Goal: Task Accomplishment & Management: Manage account settings

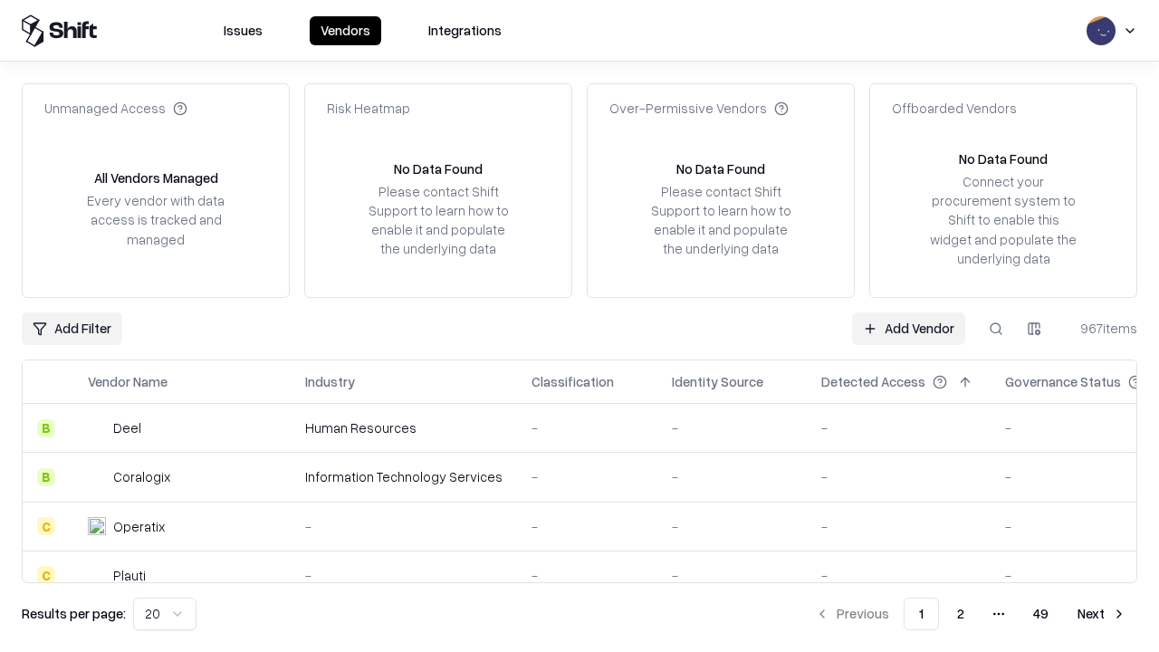
click at [908, 328] on link "Add Vendor" at bounding box center [908, 328] width 113 height 33
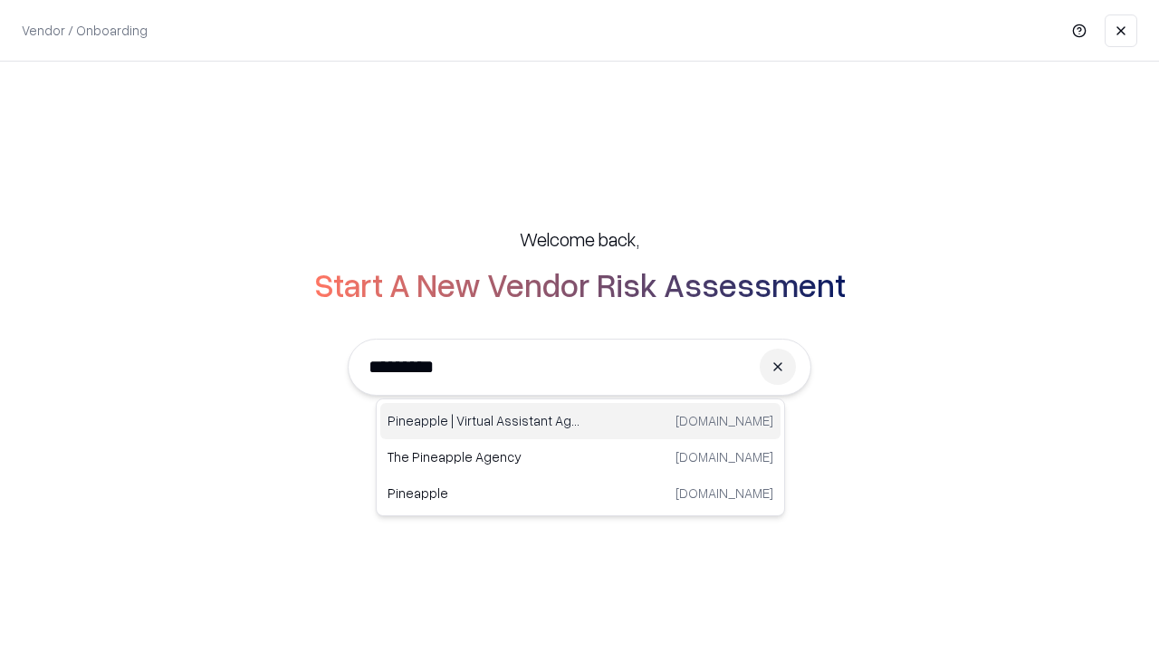
click at [580, 421] on div "Pineapple | Virtual Assistant Agency [DOMAIN_NAME]" at bounding box center [580, 421] width 400 height 36
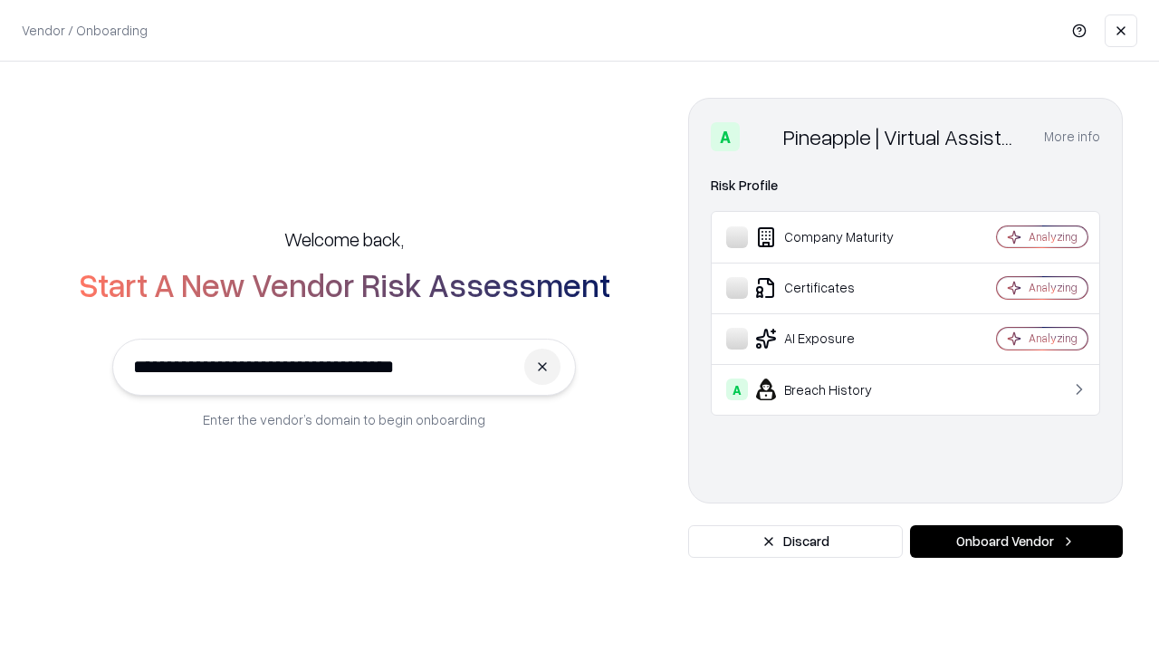
type input "**********"
click at [1016, 541] on button "Onboard Vendor" at bounding box center [1016, 541] width 213 height 33
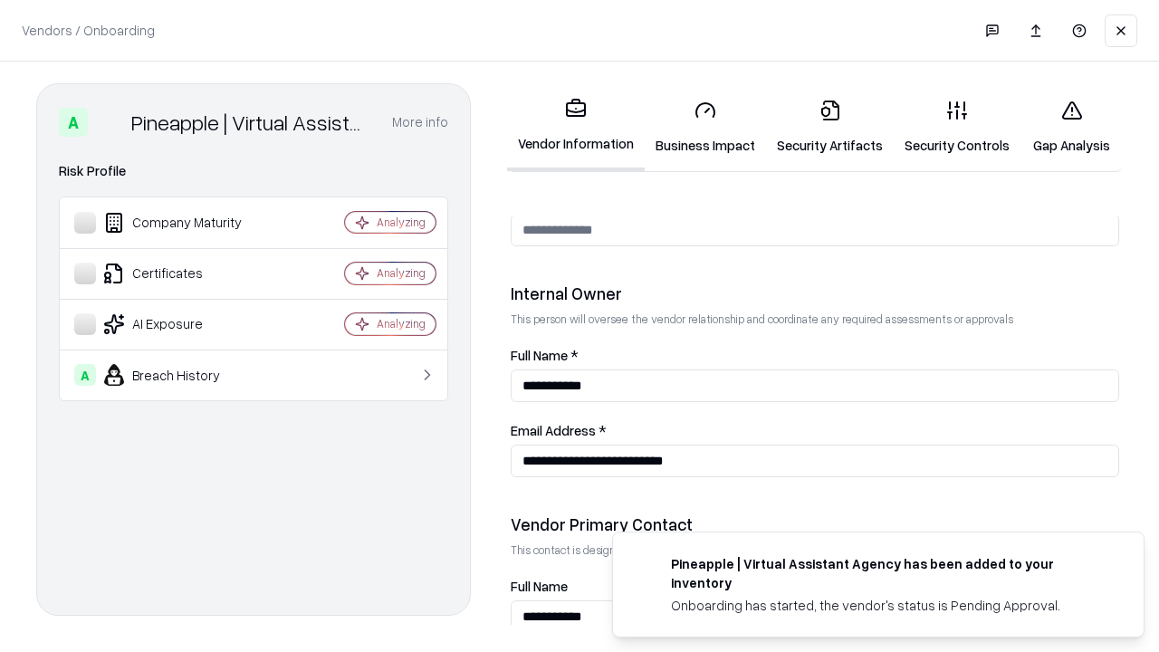
scroll to position [938, 0]
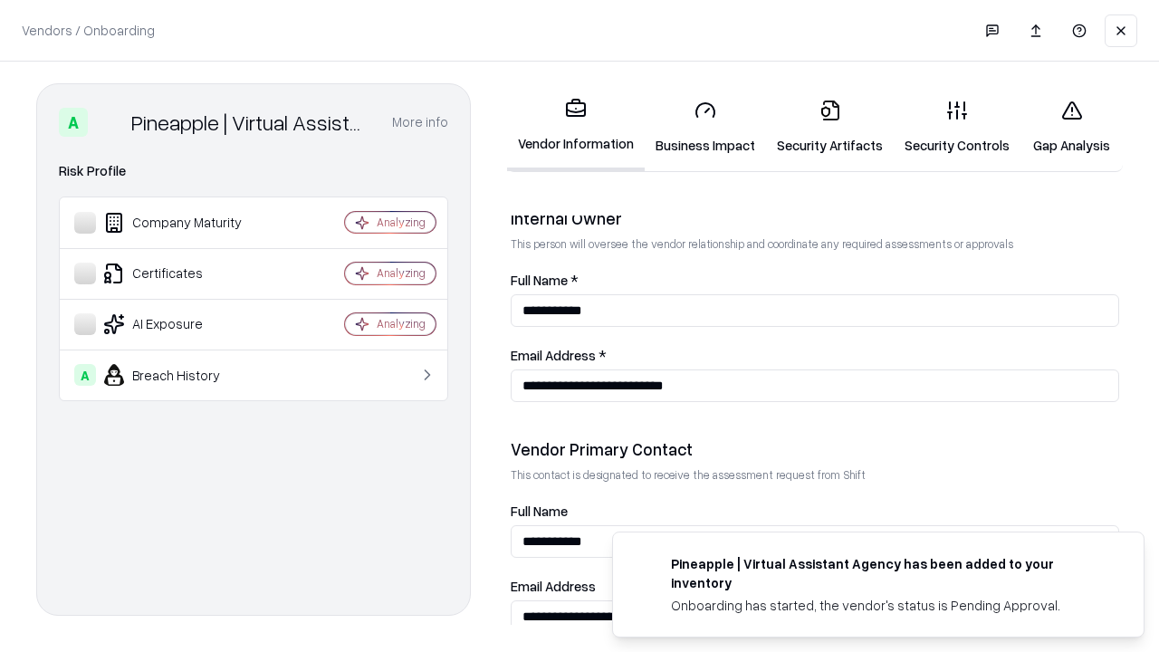
click at [829, 127] on link "Security Artifacts" at bounding box center [830, 127] width 128 height 84
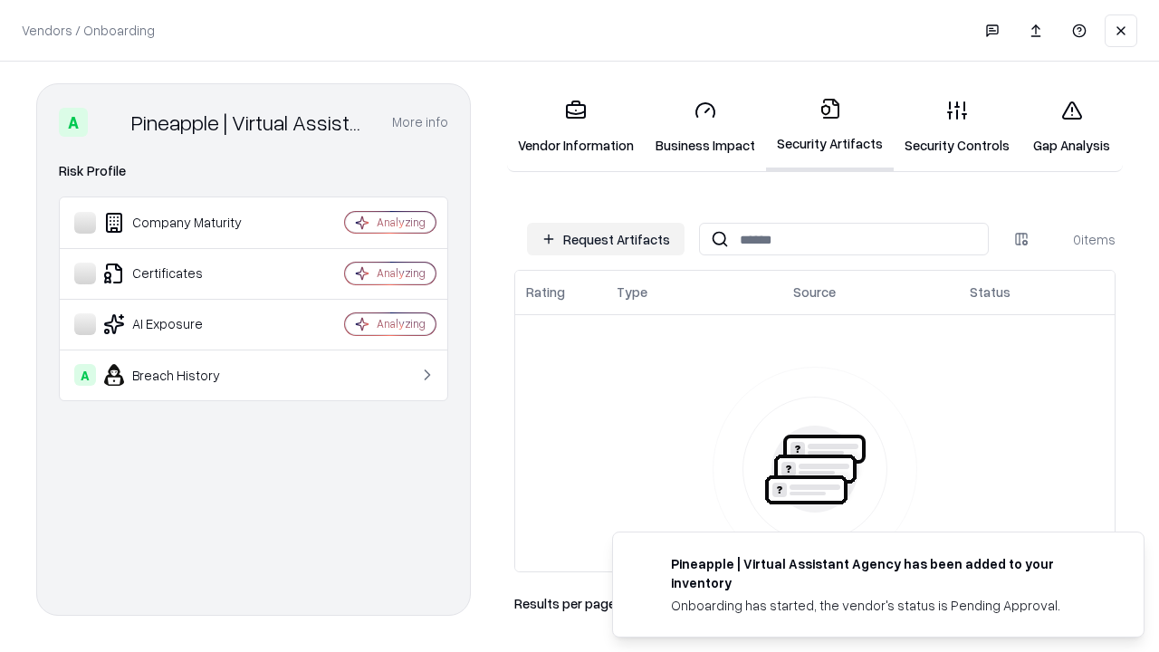
click at [606, 239] on button "Request Artifacts" at bounding box center [606, 239] width 158 height 33
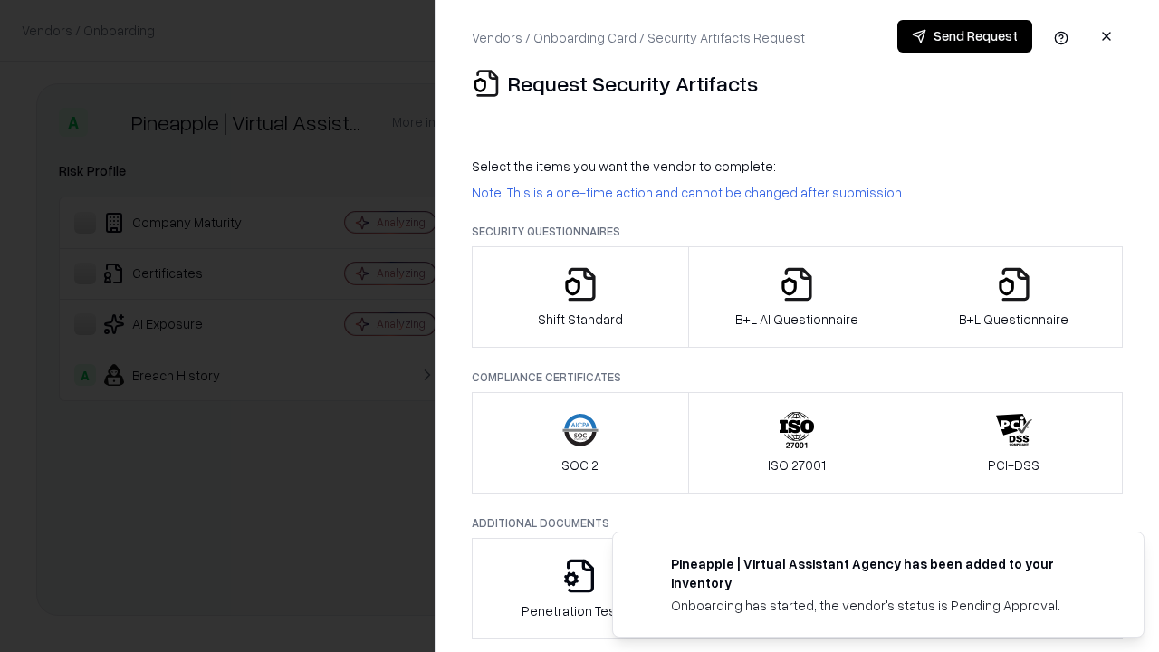
click at [1013, 297] on icon "button" at bounding box center [1014, 284] width 36 height 36
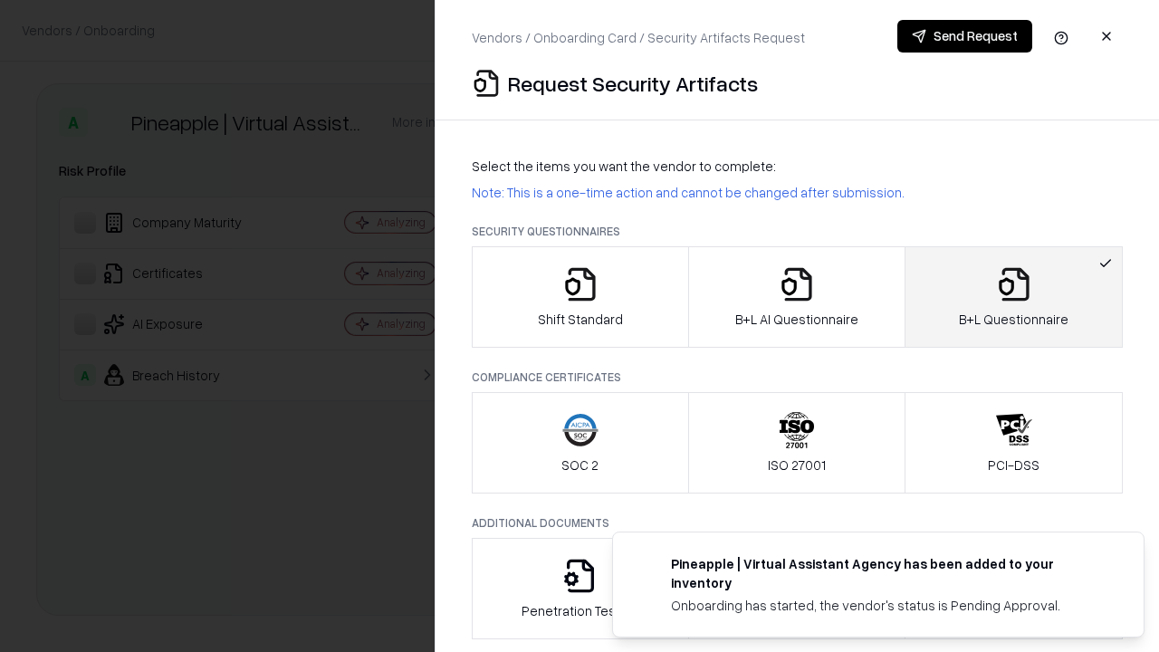
click at [796, 297] on icon "button" at bounding box center [797, 284] width 36 height 36
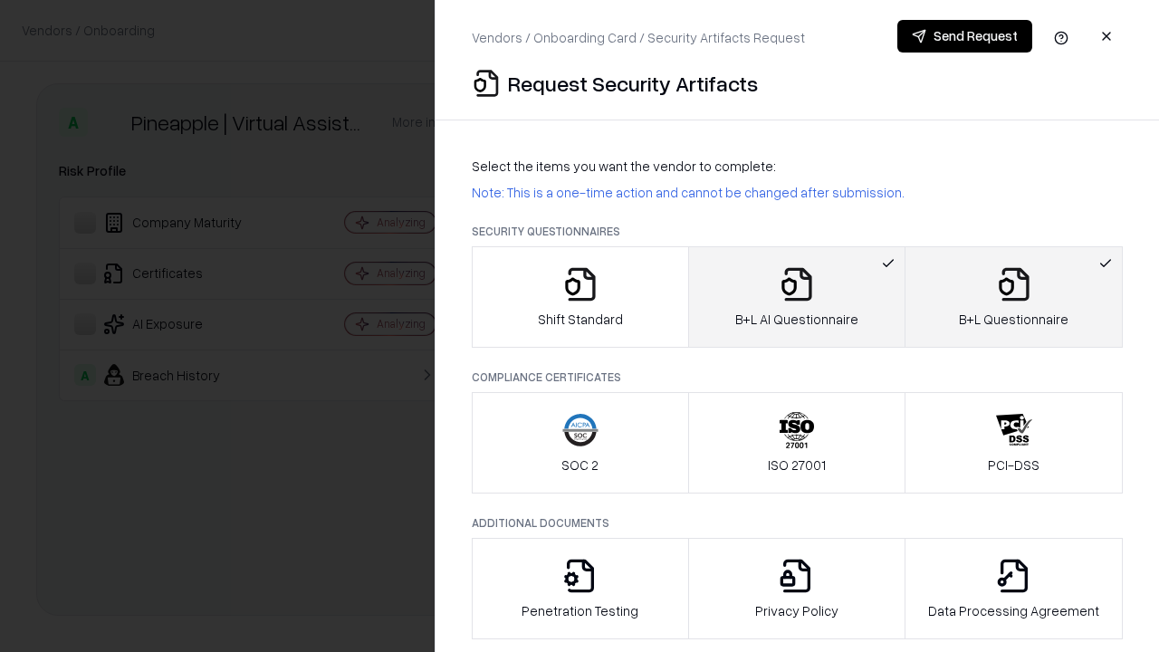
click at [964, 36] on button "Send Request" at bounding box center [964, 36] width 135 height 33
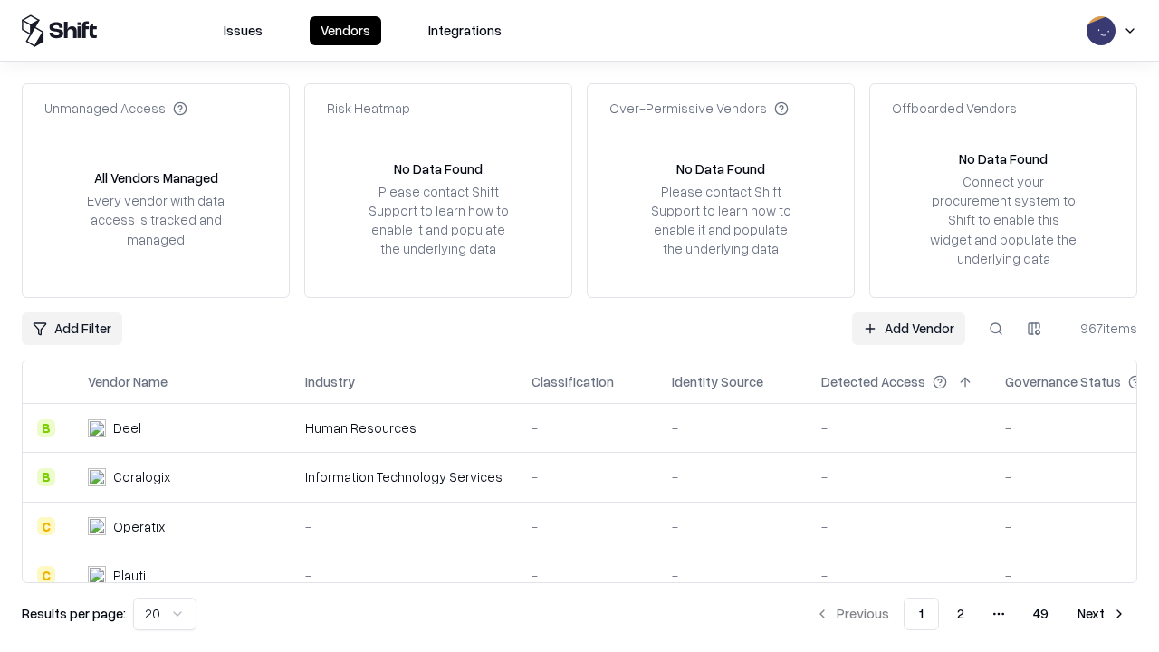
click at [996, 328] on button at bounding box center [996, 328] width 33 height 33
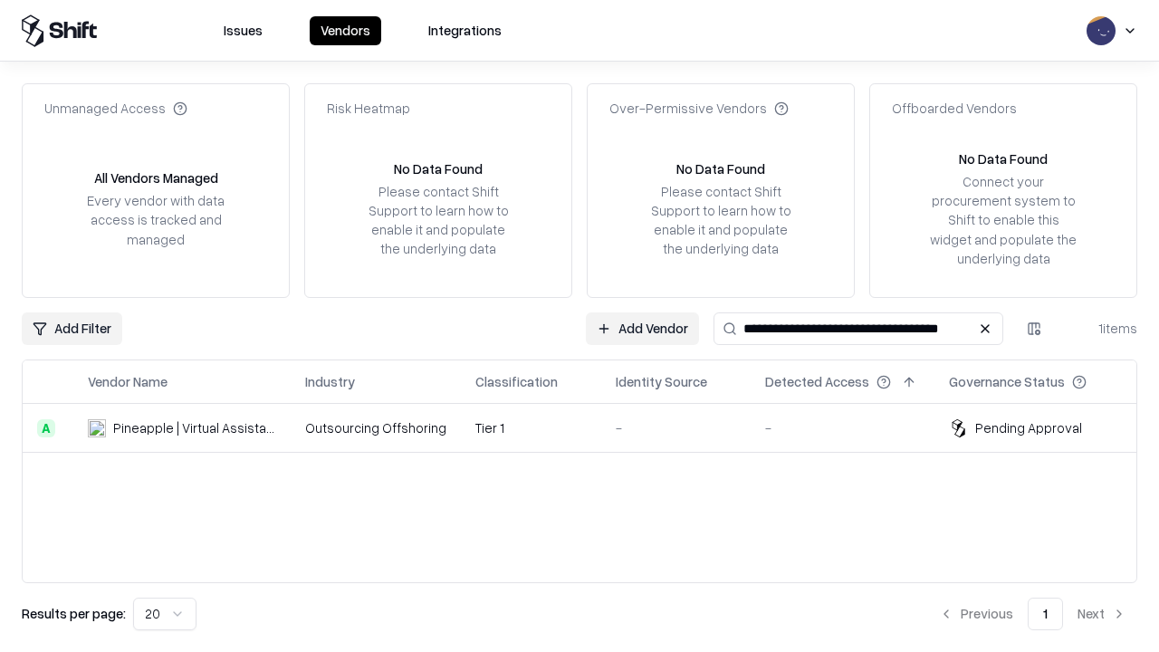
type input "**********"
click at [590, 427] on td "Tier 1" at bounding box center [531, 428] width 140 height 49
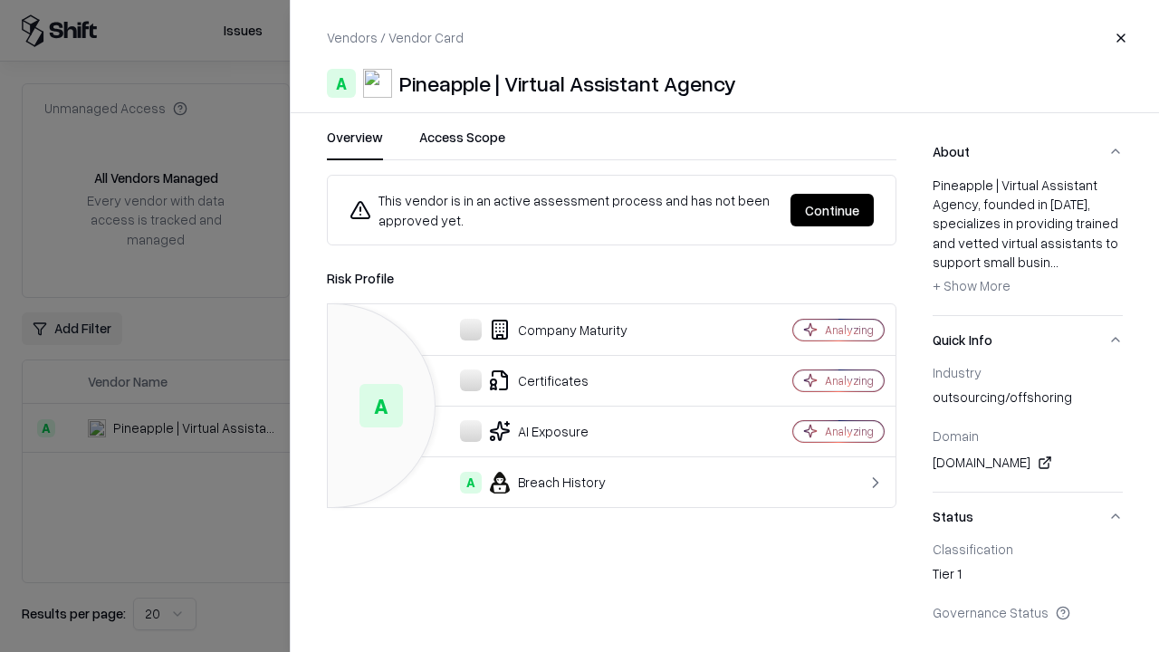
click at [832, 210] on button "Continue" at bounding box center [831, 210] width 83 height 33
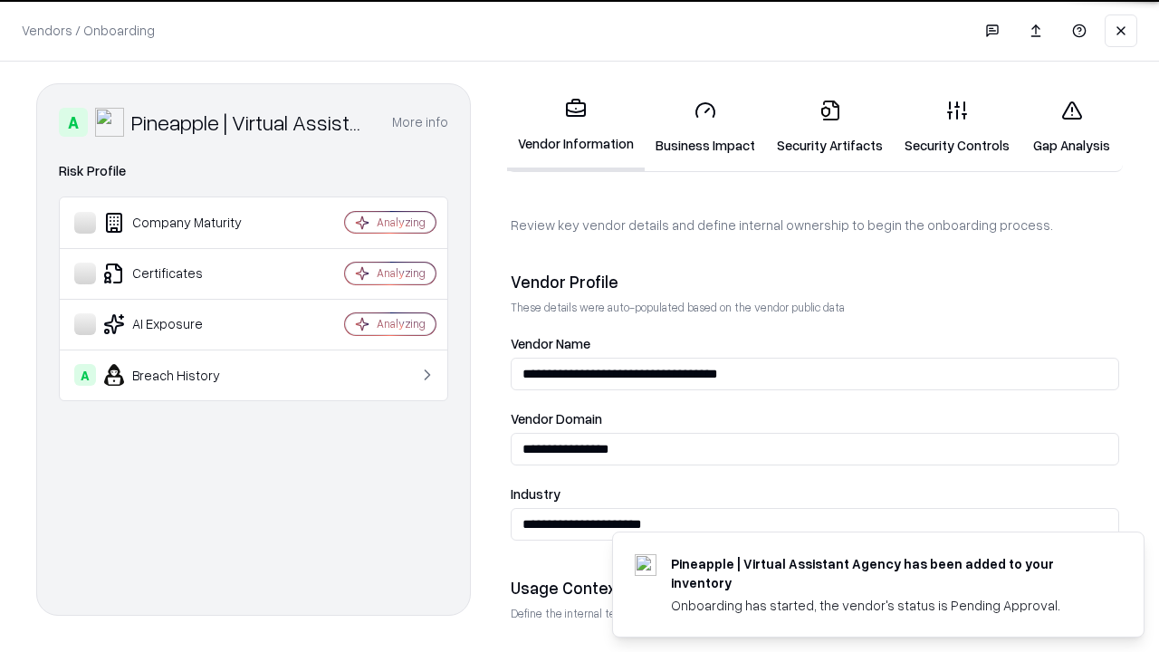
click at [829, 127] on link "Security Artifacts" at bounding box center [830, 127] width 128 height 84
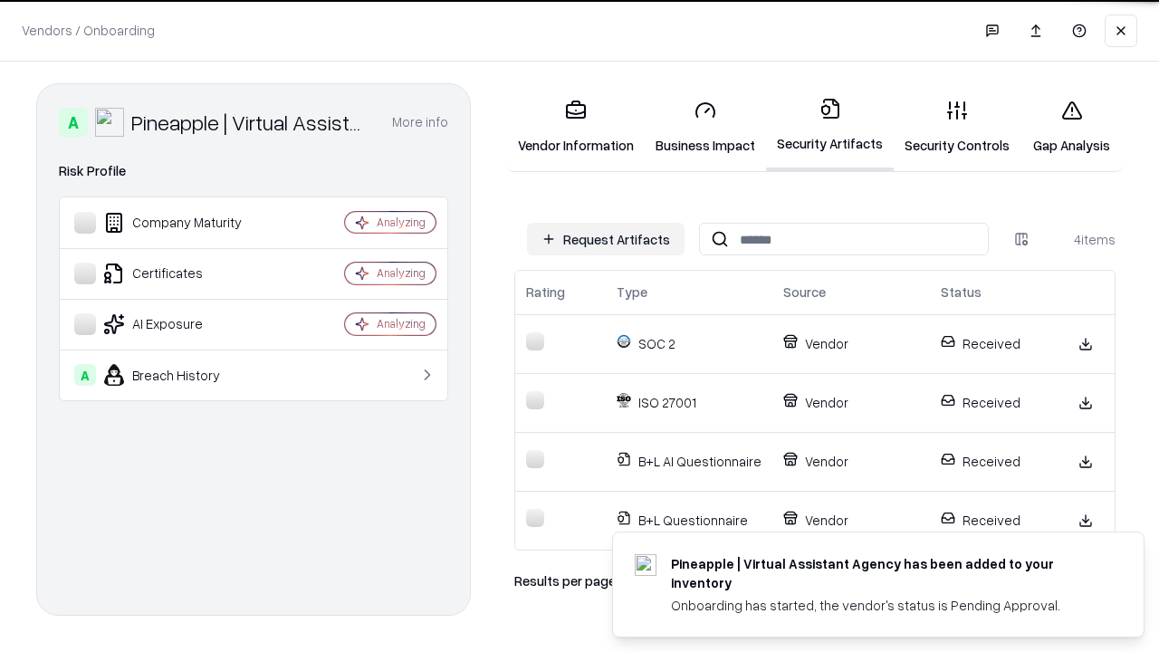
click at [1071, 127] on link "Gap Analysis" at bounding box center [1071, 127] width 102 height 84
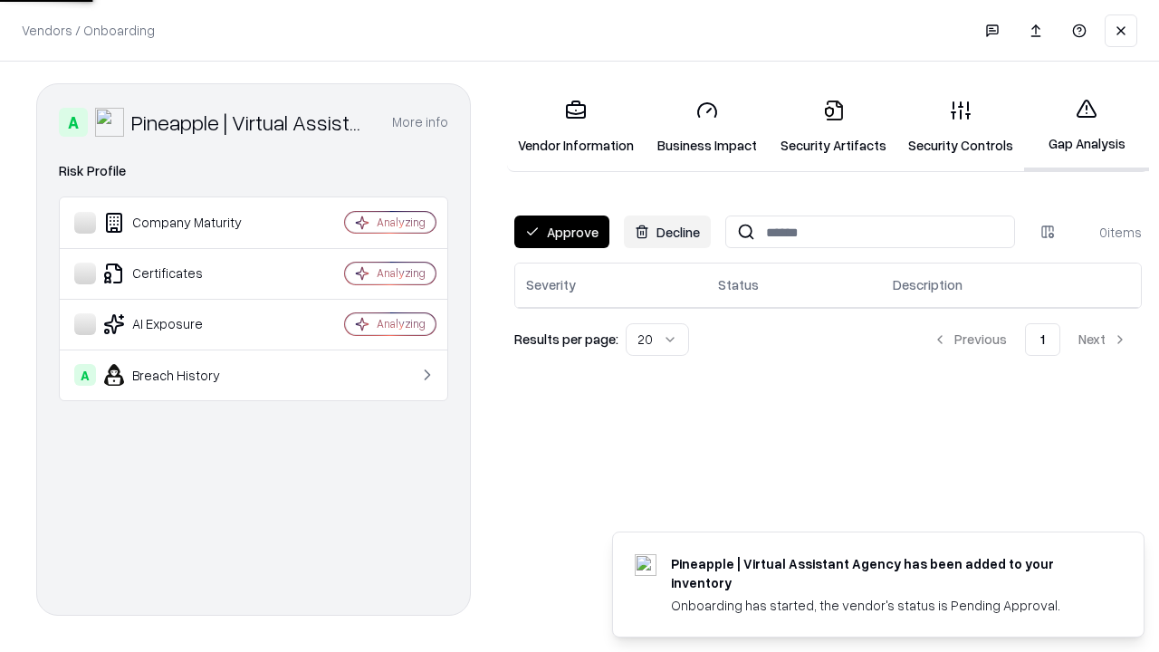
click at [561, 232] on button "Approve" at bounding box center [561, 231] width 95 height 33
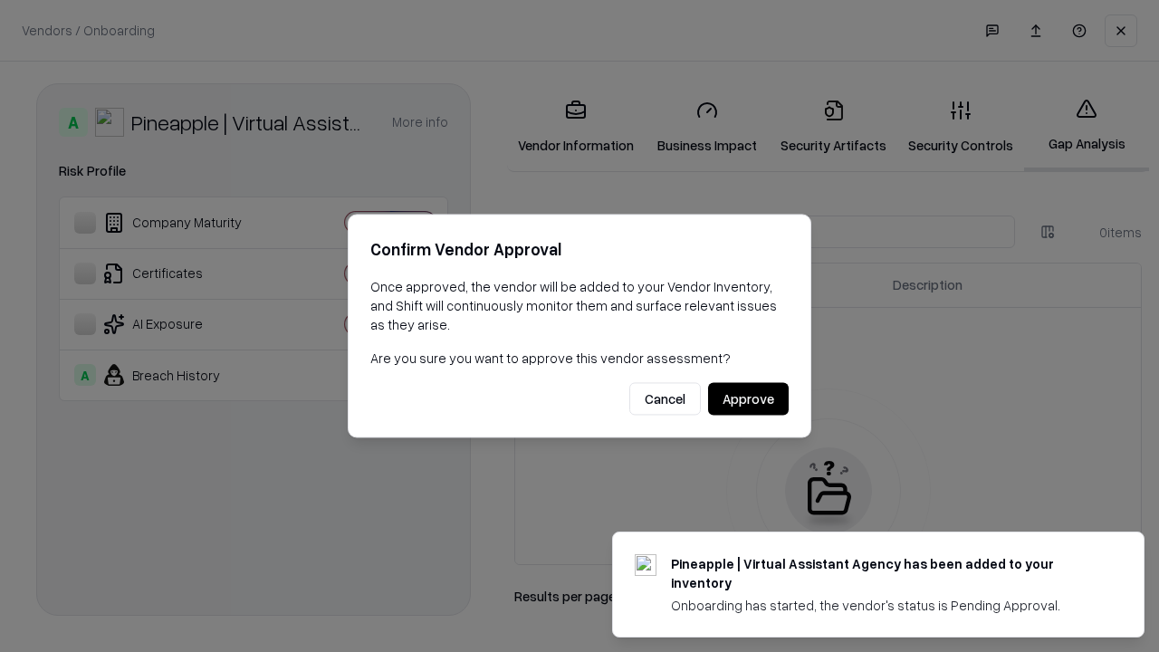
click at [748, 398] on button "Approve" at bounding box center [748, 399] width 81 height 33
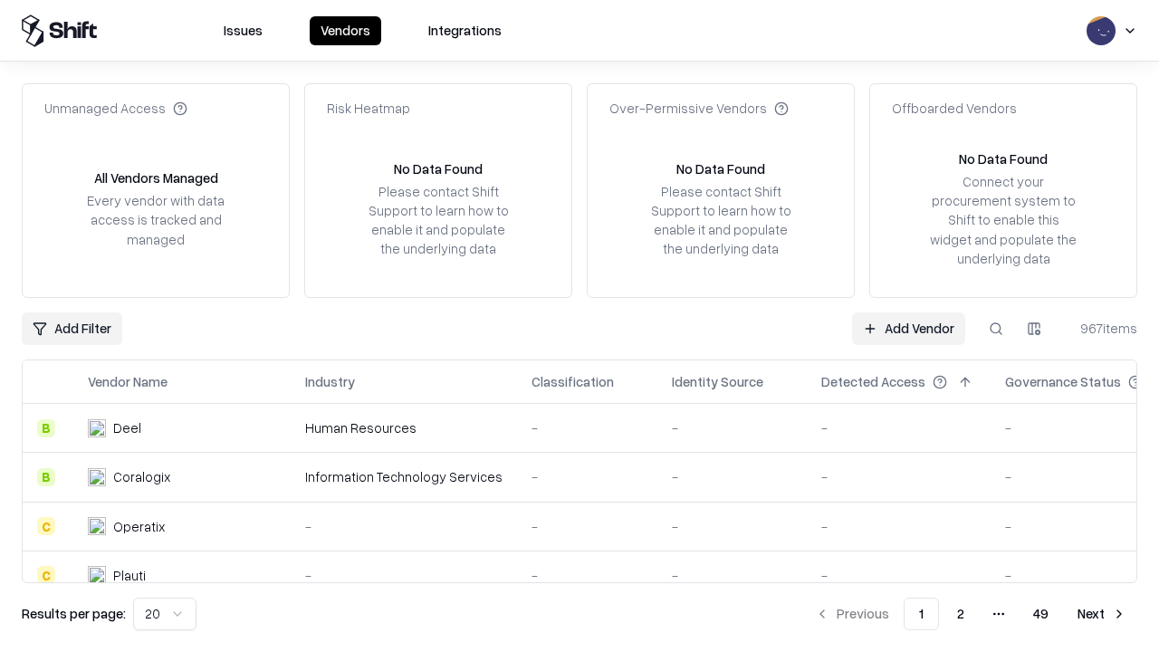
type input "**********"
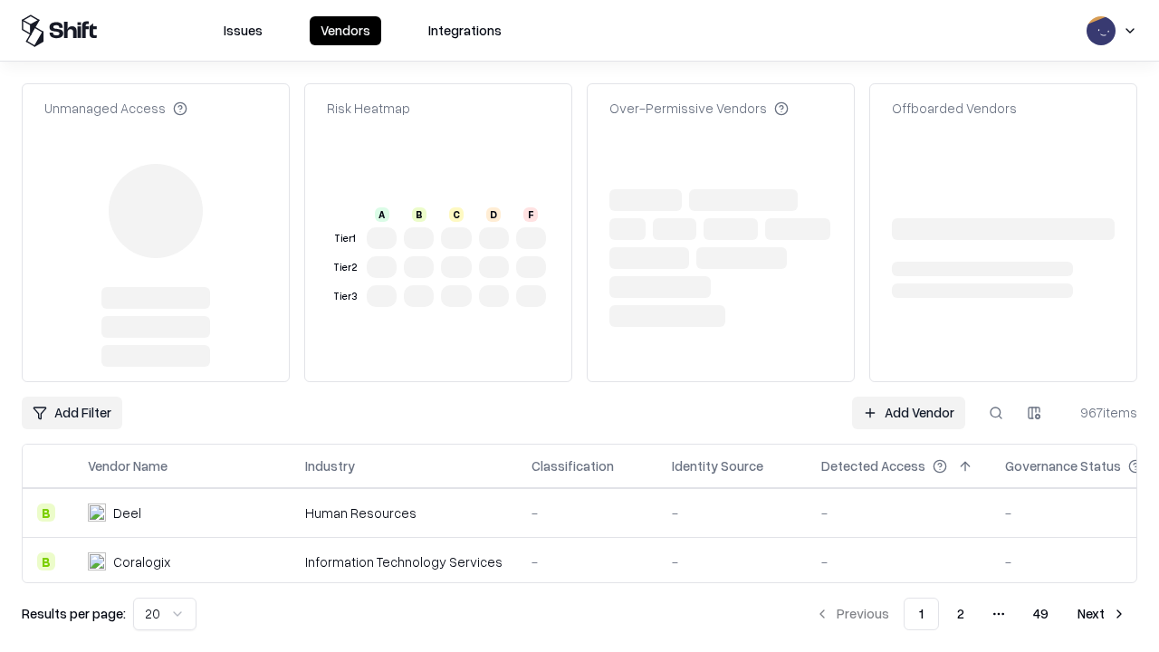
click at [908, 397] on link "Add Vendor" at bounding box center [908, 413] width 113 height 33
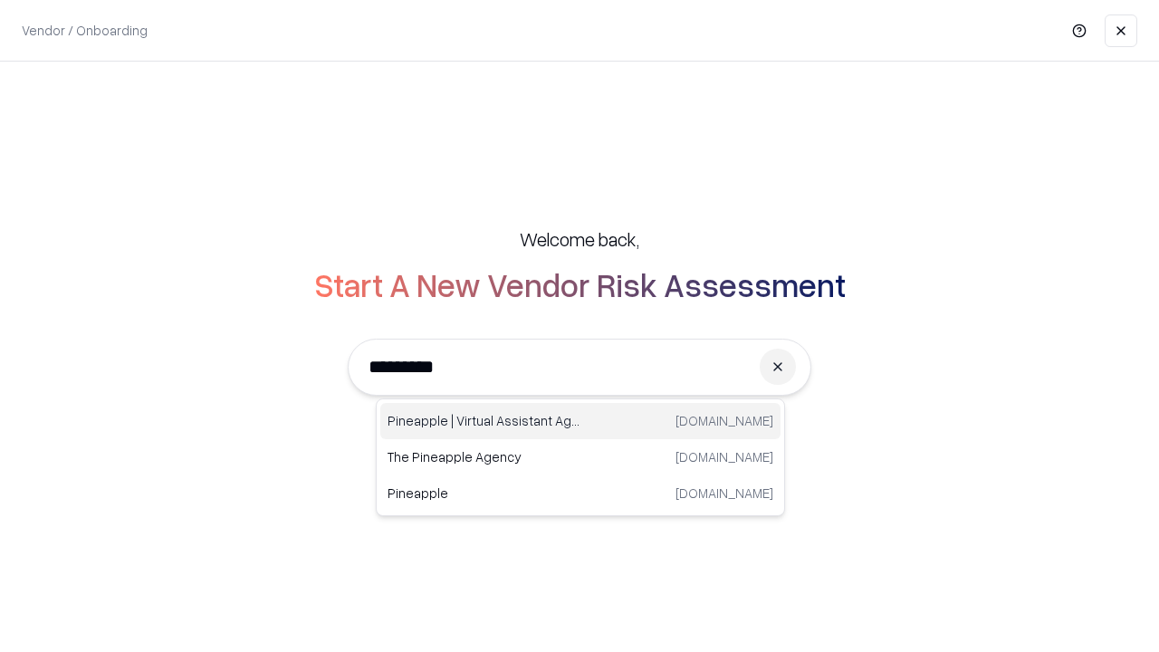
click at [580, 421] on div "Pineapple | Virtual Assistant Agency trypineapple.com" at bounding box center [580, 421] width 400 height 36
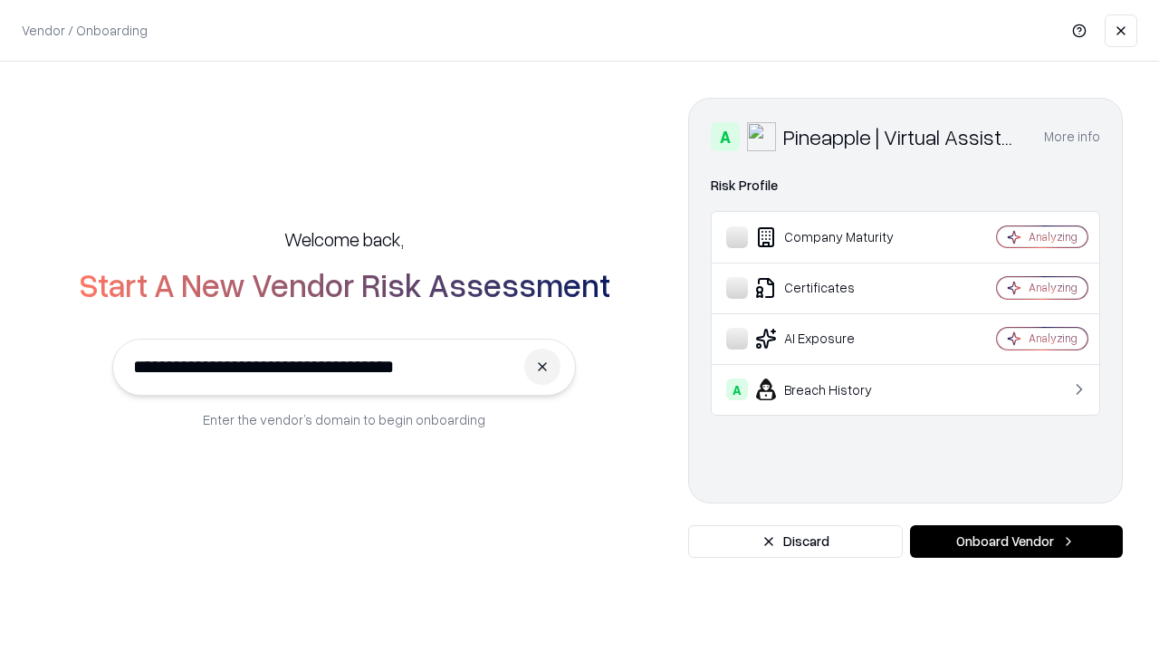
type input "**********"
click at [1016, 541] on button "Onboard Vendor" at bounding box center [1016, 541] width 213 height 33
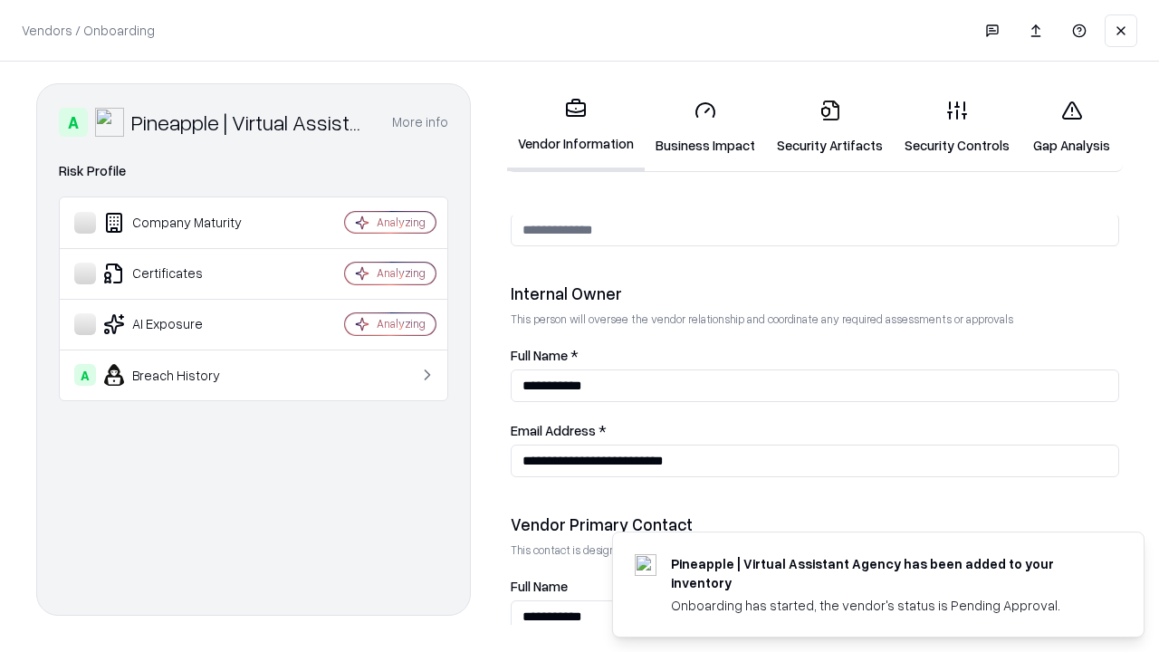
scroll to position [938, 0]
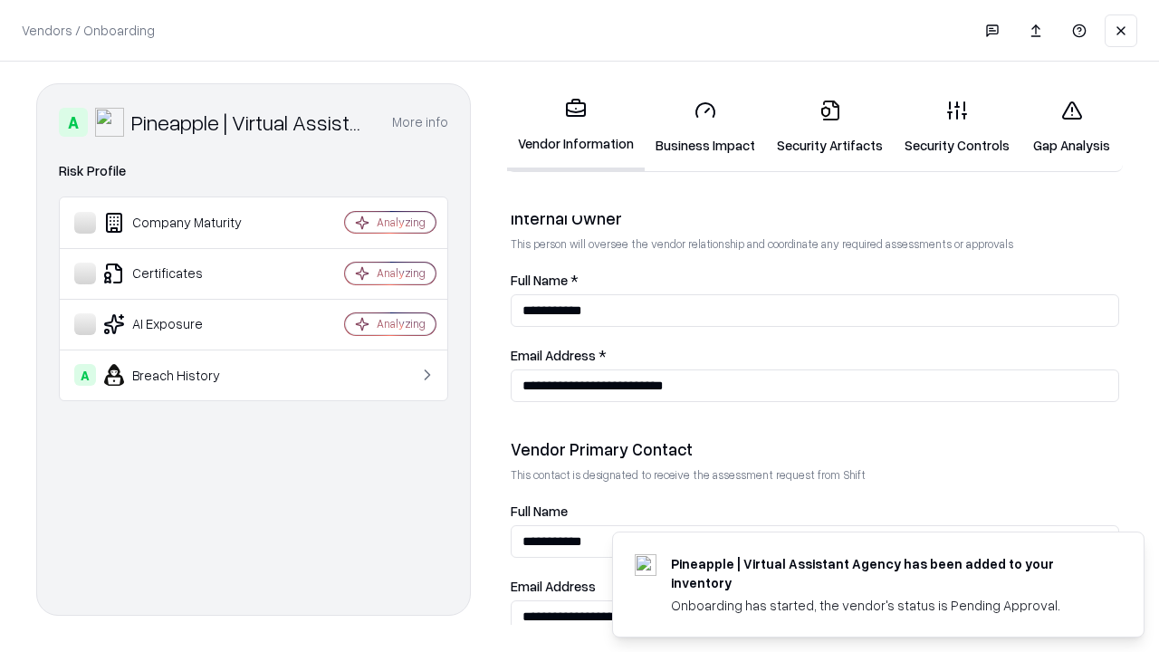
click at [1071, 127] on link "Gap Analysis" at bounding box center [1071, 127] width 102 height 84
